Goal: Find specific page/section

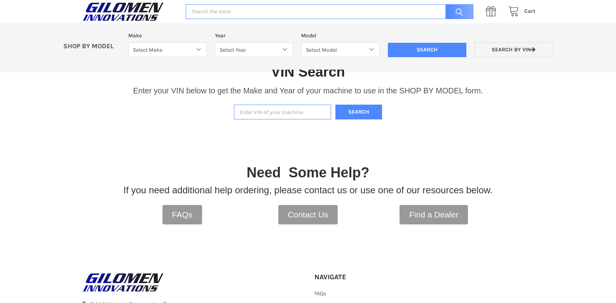
click at [259, 112] on input "Enter VIN of your machine" at bounding box center [282, 111] width 97 height 15
paste input "[US_VEHICLE_IDENTIFICATION_NUMBER]"
type input "[US_VEHICLE_IDENTIFICATION_NUMBER]"
click at [357, 111] on button "Search" at bounding box center [358, 111] width 47 height 15
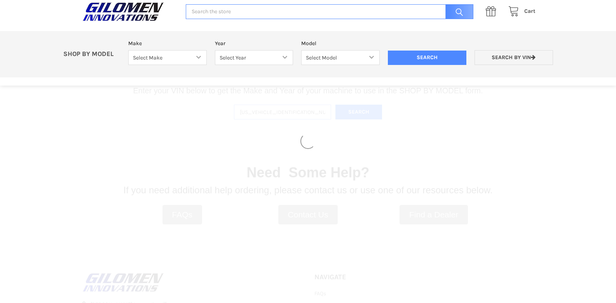
select select "330"
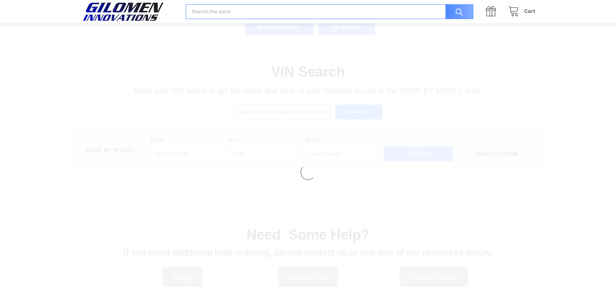
select select "363"
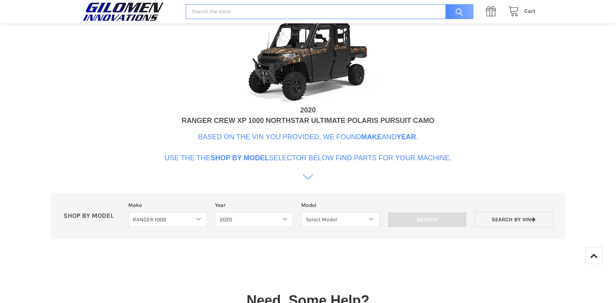
scroll to position [315, 0]
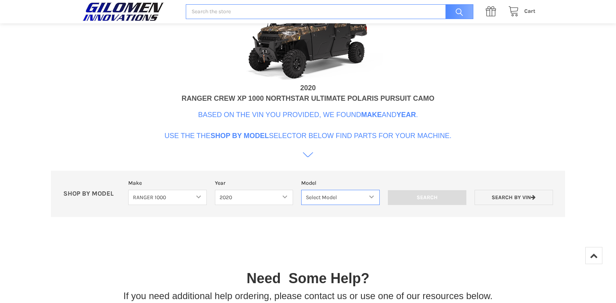
click at [348, 195] on select "Select Model Ranger 1000 Basic 61 HP Ranger 1000 Crew Basic 61 HP Ranger 1000 X…" at bounding box center [340, 197] width 78 height 15
select select "368"
click at [301, 190] on select "Select Model Ranger 1000 Basic 61 HP Ranger 1000 Crew Basic 61 HP Ranger 1000 X…" at bounding box center [340, 197] width 78 height 15
click at [428, 197] on input "Search" at bounding box center [427, 197] width 78 height 15
